Goal: Find specific page/section: Find specific page/section

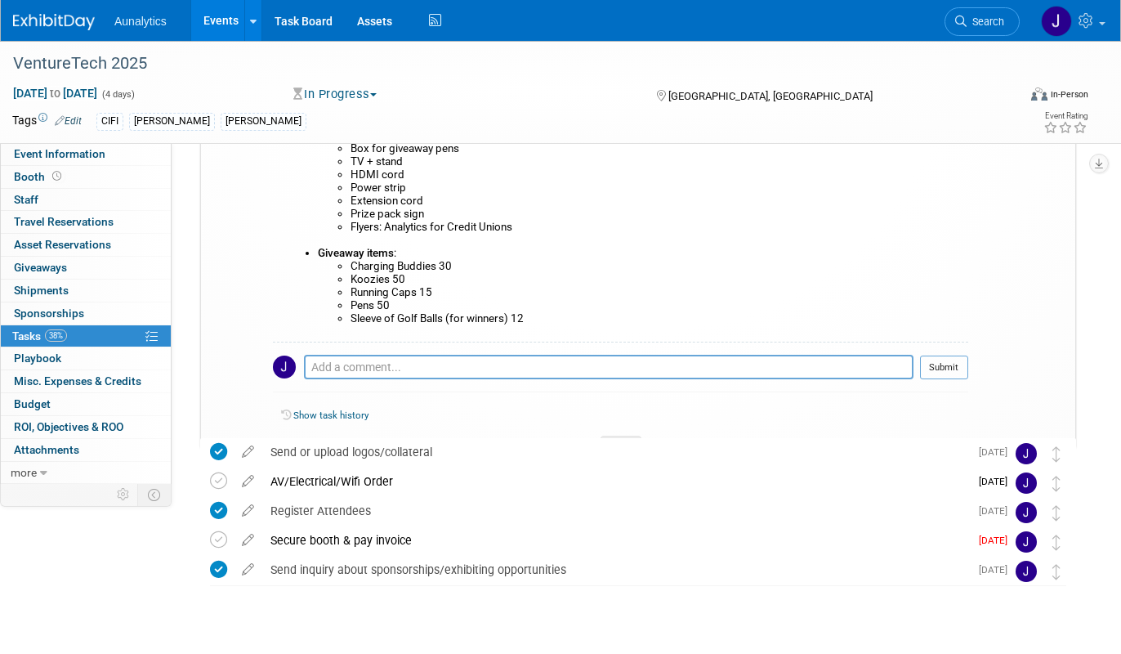
click at [226, 33] on link "Events" at bounding box center [221, 20] width 60 height 41
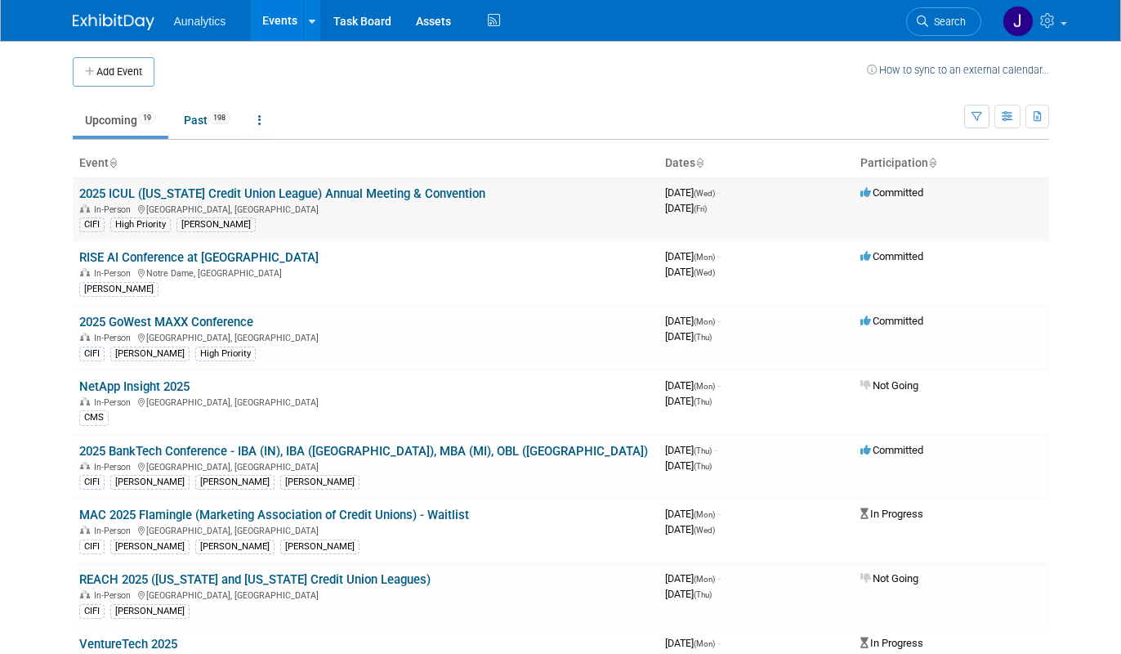
click at [181, 190] on link "2025 ICUL ([US_STATE] Credit Union League) Annual Meeting & Convention" at bounding box center [282, 193] width 406 height 15
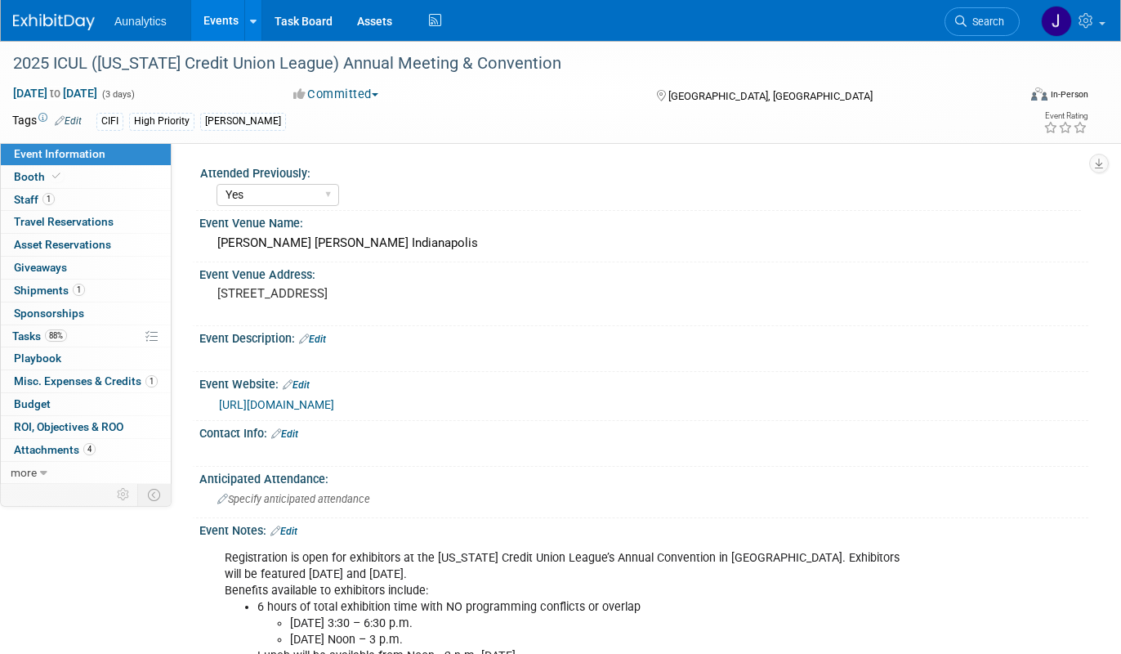
select select "Yes"
click at [275, 403] on link "[URL][DOMAIN_NAME]" at bounding box center [276, 404] width 115 height 13
